Goal: Transaction & Acquisition: Purchase product/service

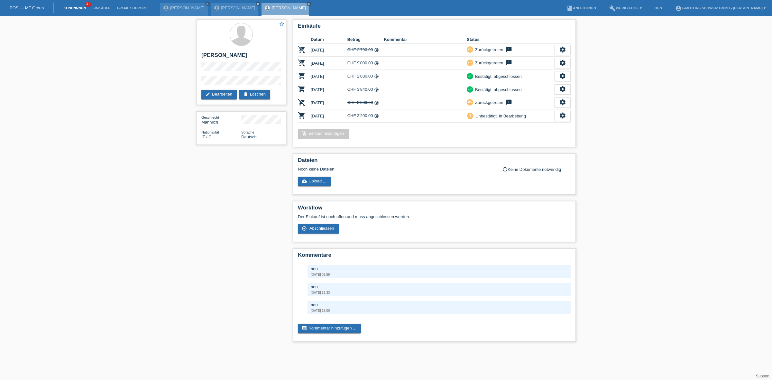
click at [74, 7] on link "Kund*innen" at bounding box center [74, 8] width 29 height 4
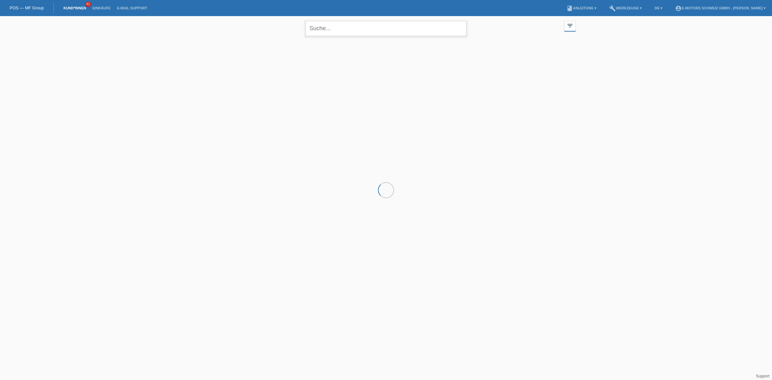
click at [337, 34] on input "text" at bounding box center [386, 28] width 161 height 15
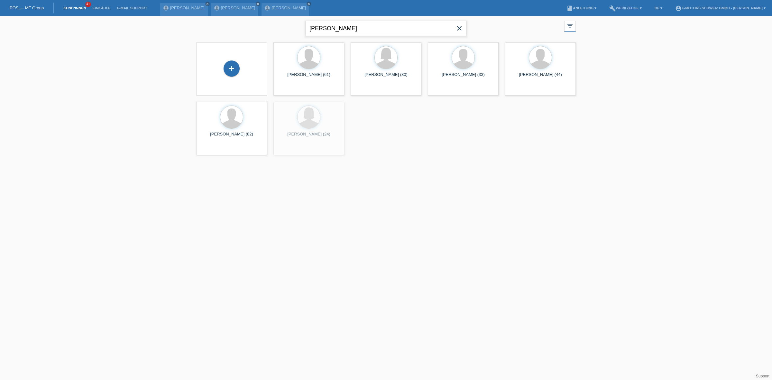
type input "daniela"
click at [369, 92] on div "launch Anzeigen" at bounding box center [365, 90] width 29 height 10
click at [368, 89] on span "Anzeigen" at bounding box center [368, 90] width 17 height 5
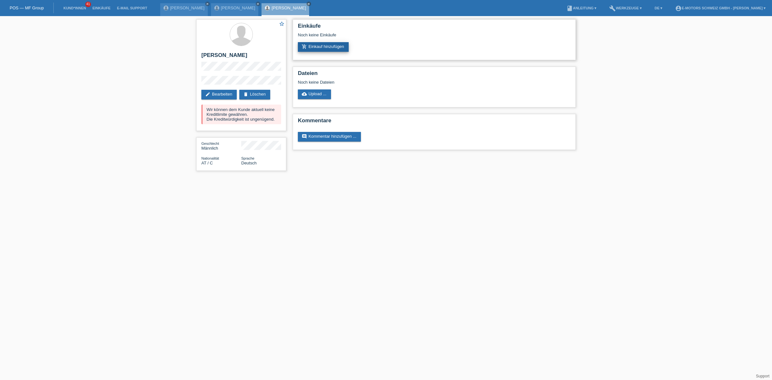
click at [324, 49] on link "add_shopping_cart Einkauf hinzufügen" at bounding box center [323, 47] width 51 height 10
click at [329, 50] on link "add_shopping_cart Einkauf hinzufügen" at bounding box center [323, 47] width 51 height 10
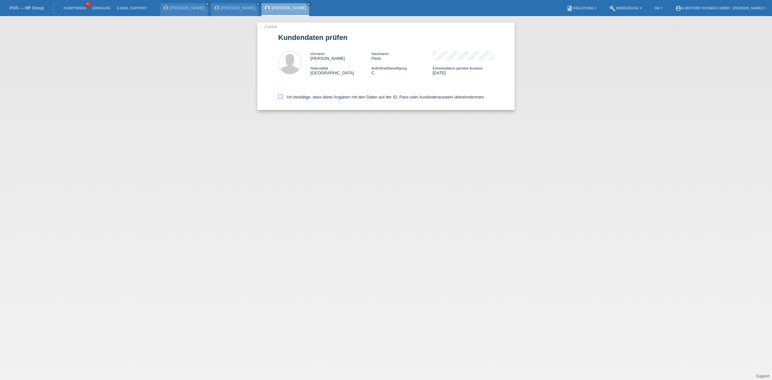
click at [318, 95] on label "Ich bestätige, dass diese Angaben mit den Daten auf der ID, Pass oder Ausländer…" at bounding box center [381, 97] width 207 height 5
click at [282, 95] on input "Ich bestätige, dass diese Angaben mit den Daten auf der ID, Pass oder Ausländer…" at bounding box center [280, 97] width 4 height 4
checkbox input "true"
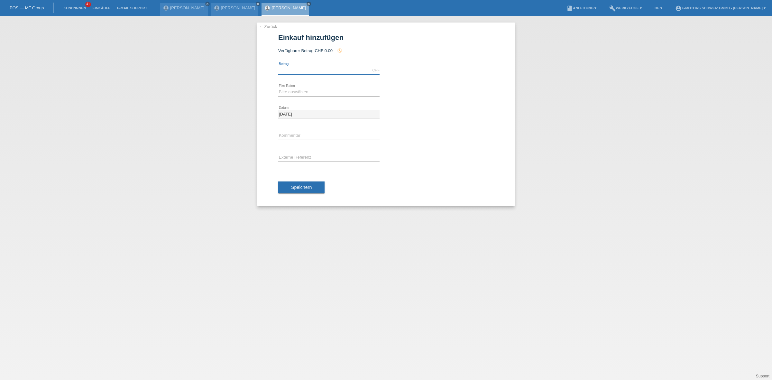
click at [317, 71] on input "text" at bounding box center [328, 70] width 101 height 8
type input "2890.00"
click at [312, 96] on select "Bitte auswählen 12 Raten 24 Raten 36 Raten 48 Raten" at bounding box center [328, 92] width 101 height 8
select select "213"
click at [278, 88] on select "Bitte auswählen 12 Raten 24 Raten 36 Raten 48 Raten" at bounding box center [328, 92] width 101 height 8
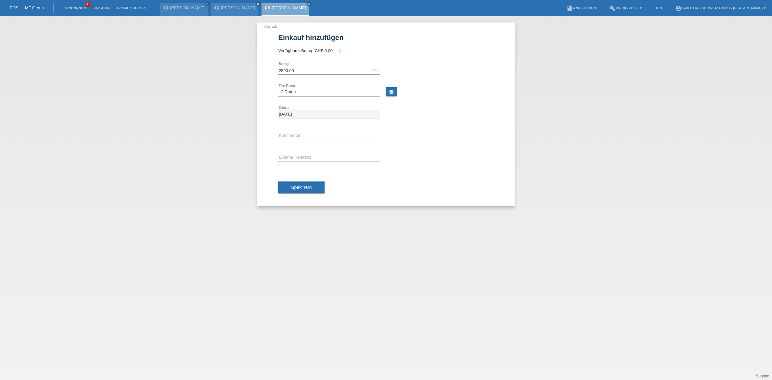
click at [310, 187] on span "Speichern" at bounding box center [301, 187] width 21 height 5
